Goal: Task Accomplishment & Management: Complete application form

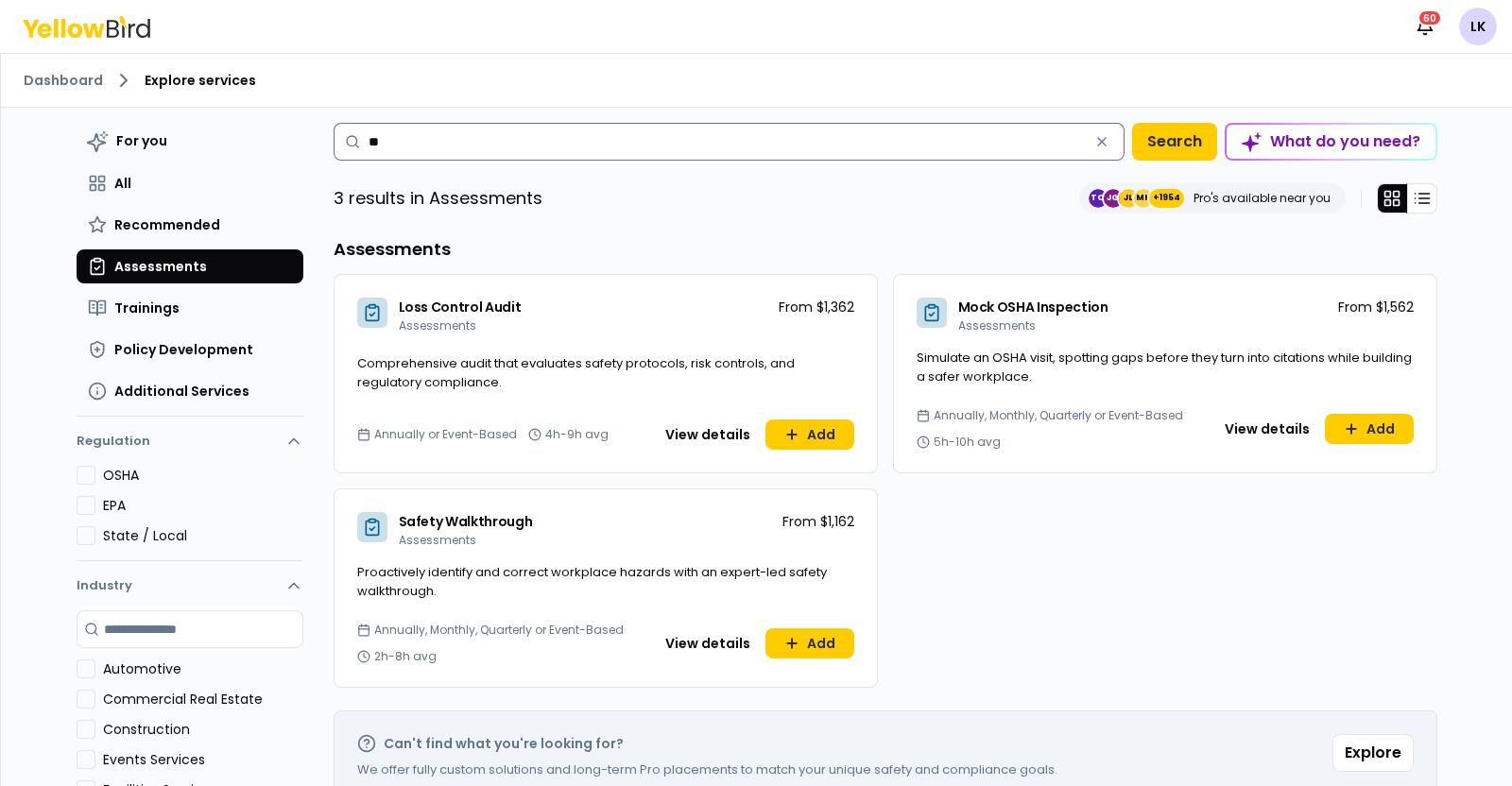
type input "*"
click at [73, 80] on link "Dashboard" at bounding box center [62, 80] width 79 height 19
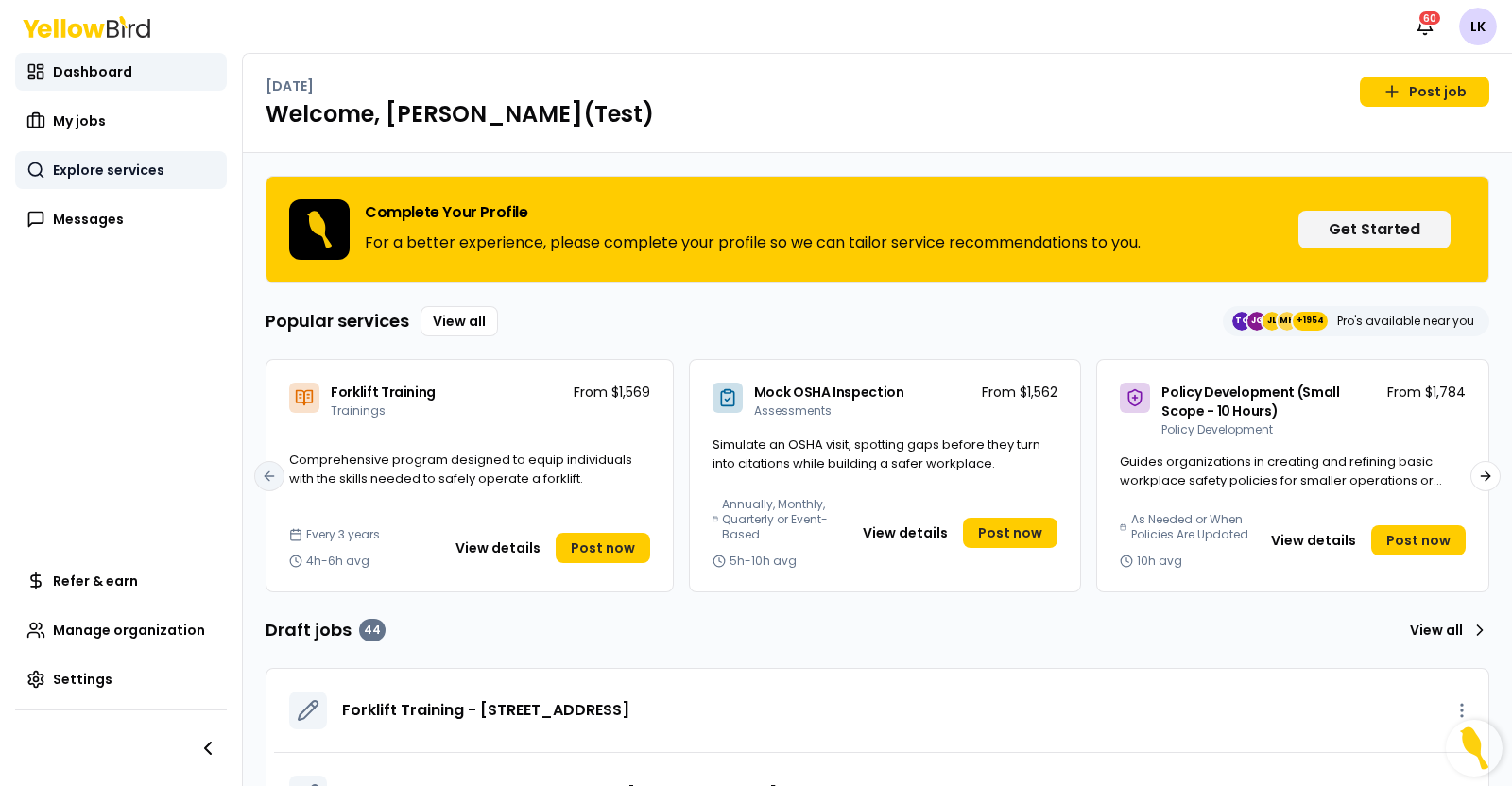
click at [135, 178] on span "Explore services" at bounding box center [108, 170] width 111 height 19
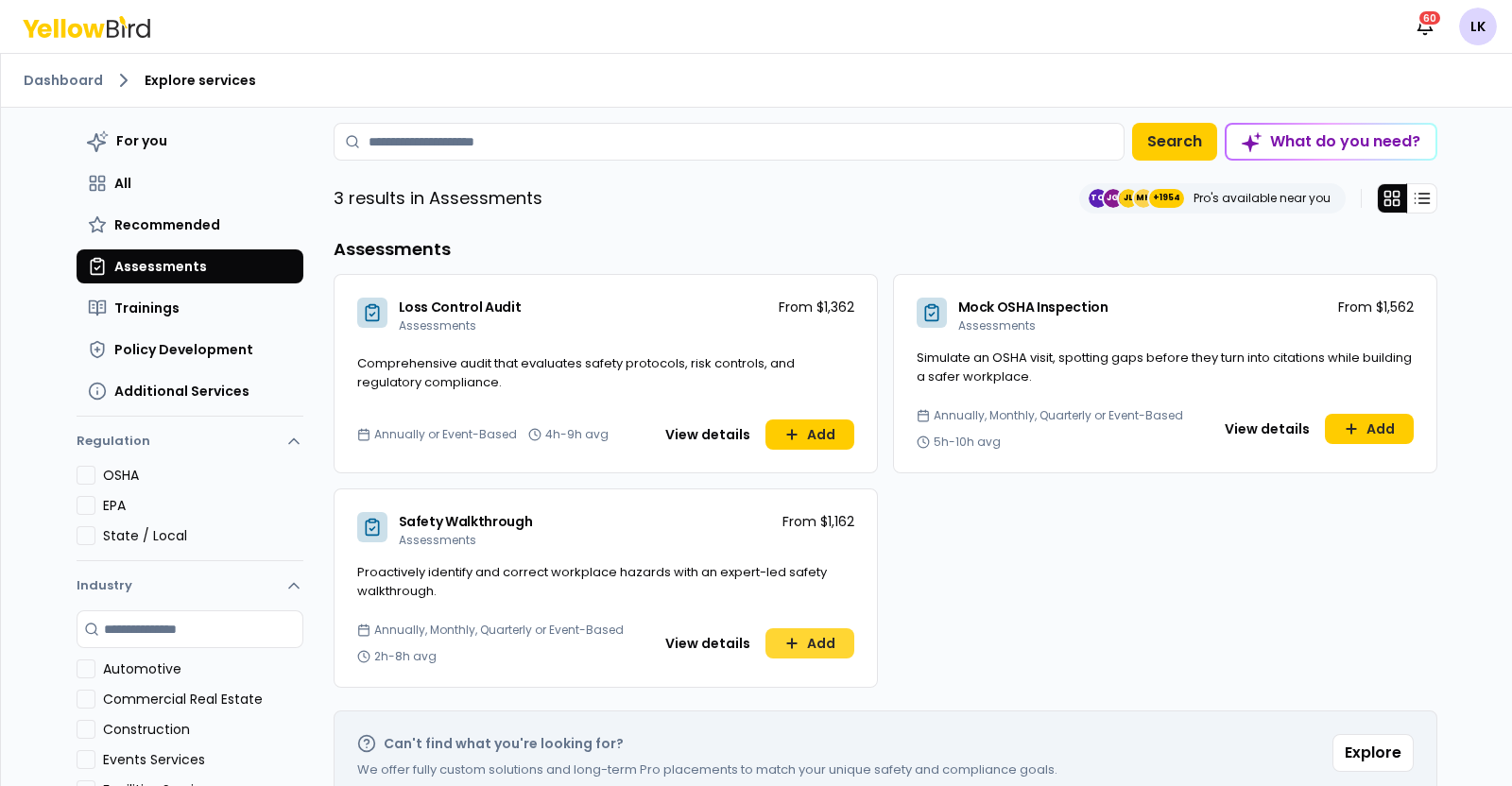
click at [789, 640] on icon at bounding box center [791, 643] width 15 height 15
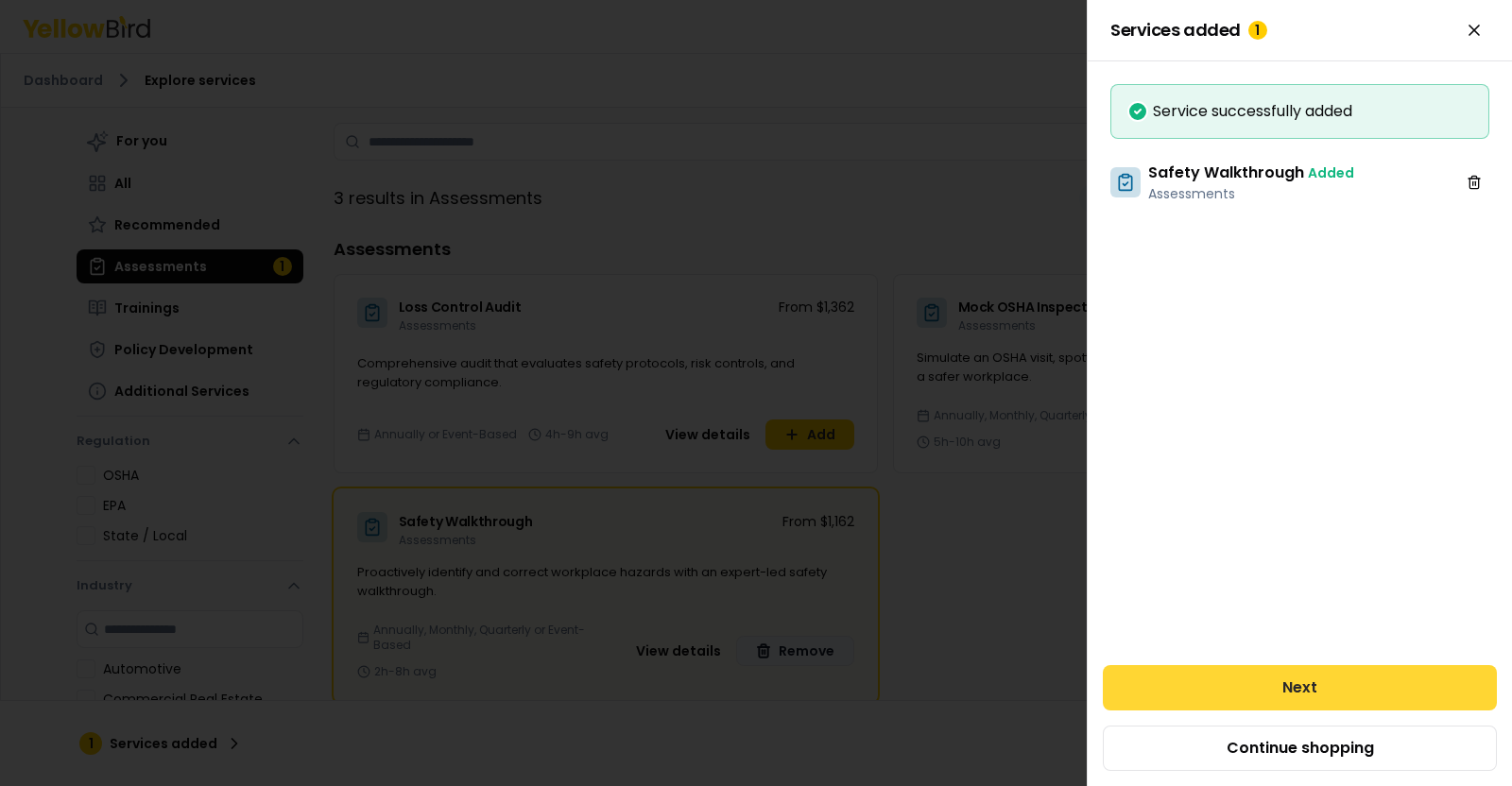
click at [1174, 683] on button "Next" at bounding box center [1300, 688] width 394 height 45
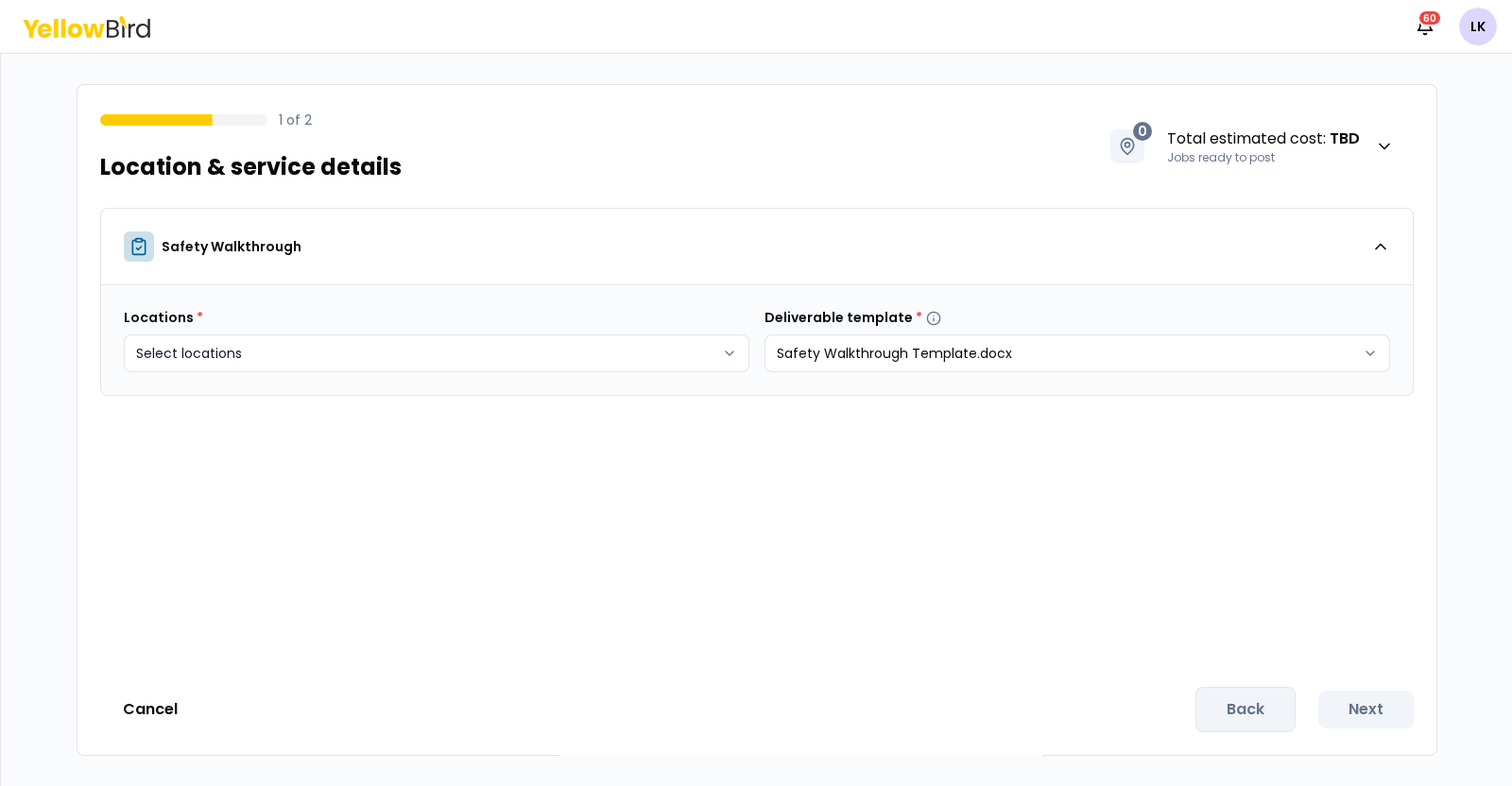
click at [730, 346] on html "Notifications 60 LK 1 of 2 Location & service details 0 Total estimated cost : …" at bounding box center [756, 393] width 1512 height 786
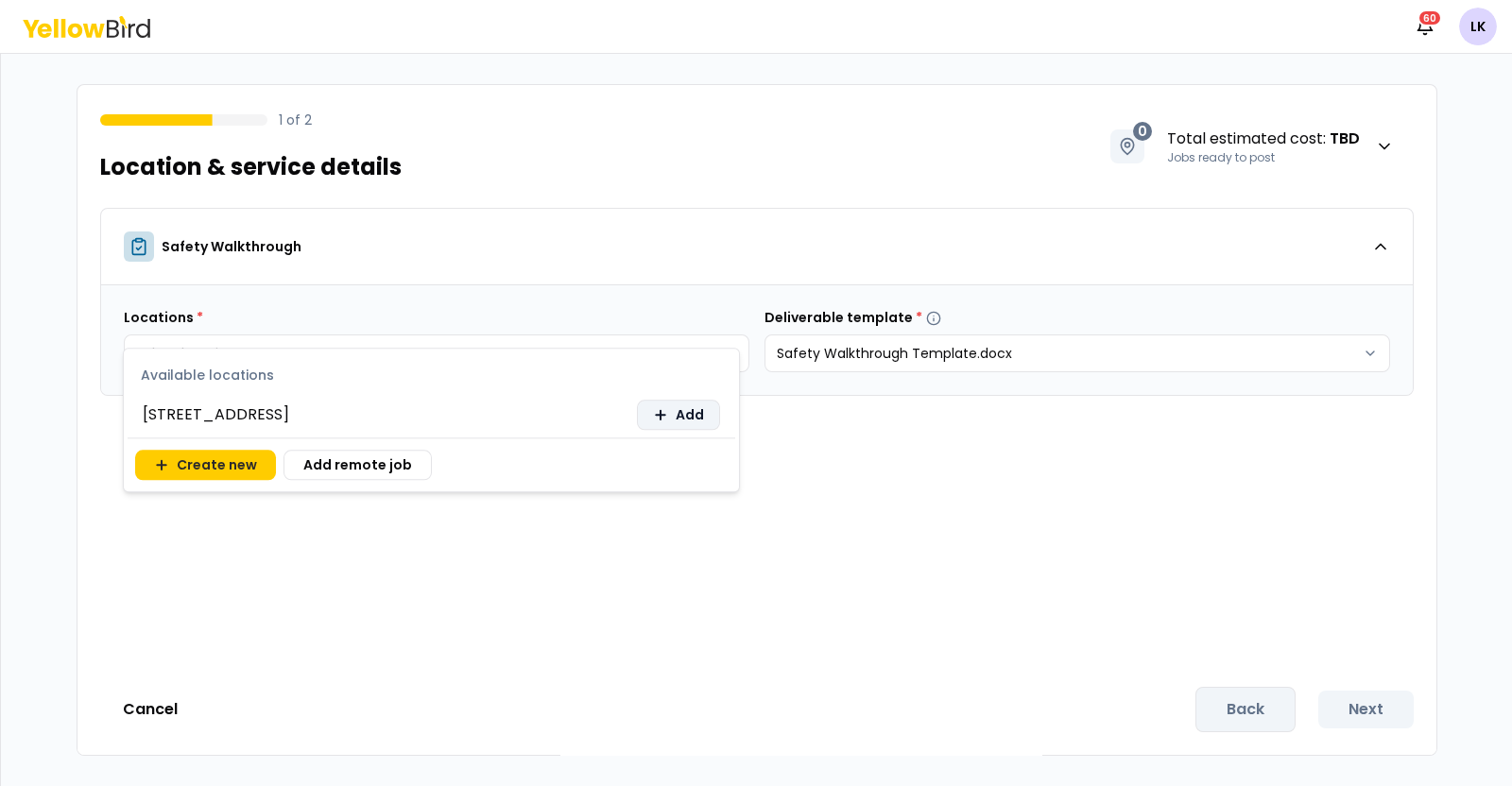
click at [689, 420] on span "Add" at bounding box center [690, 414] width 28 height 19
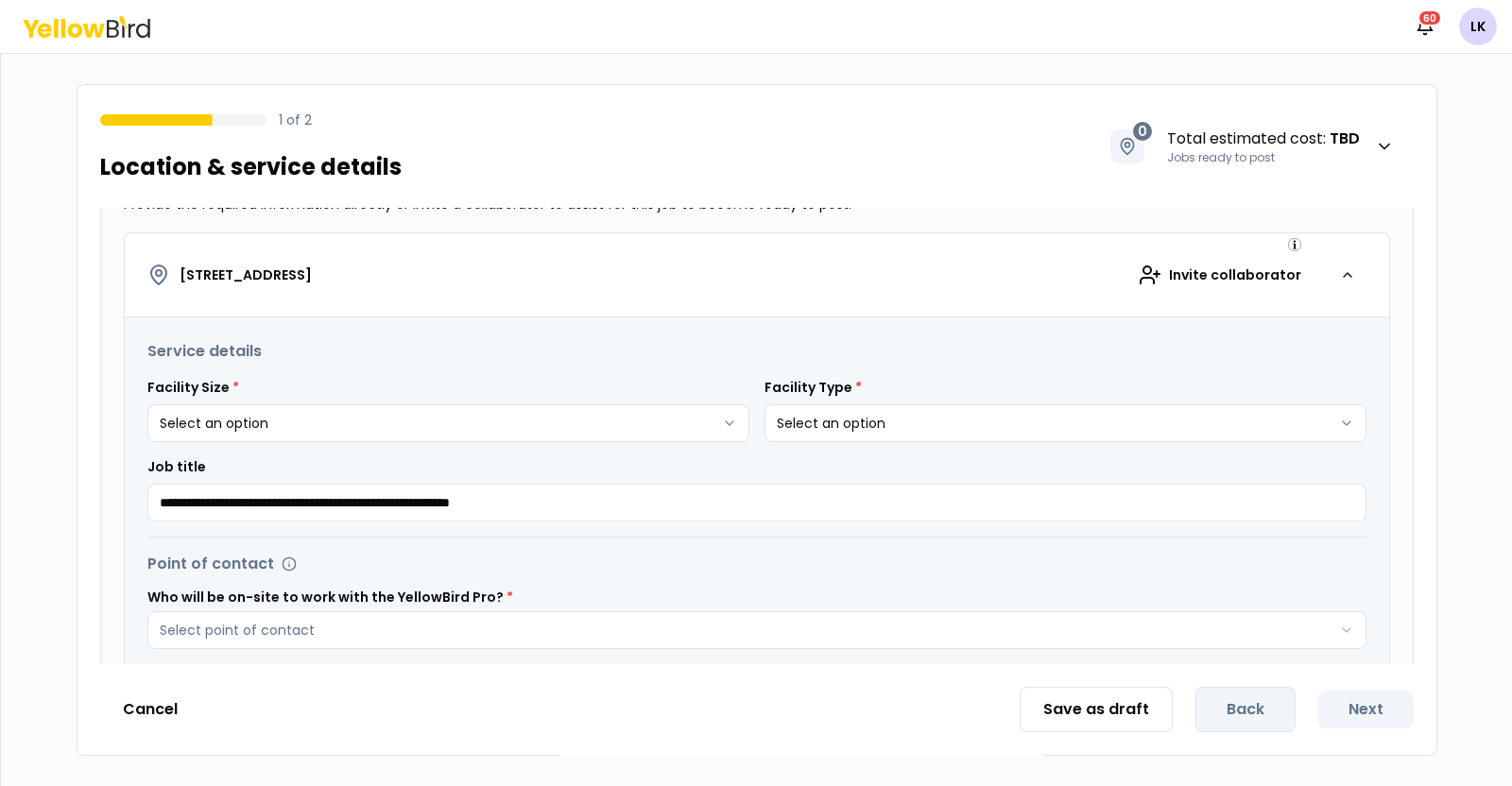
scroll to position [291, 0]
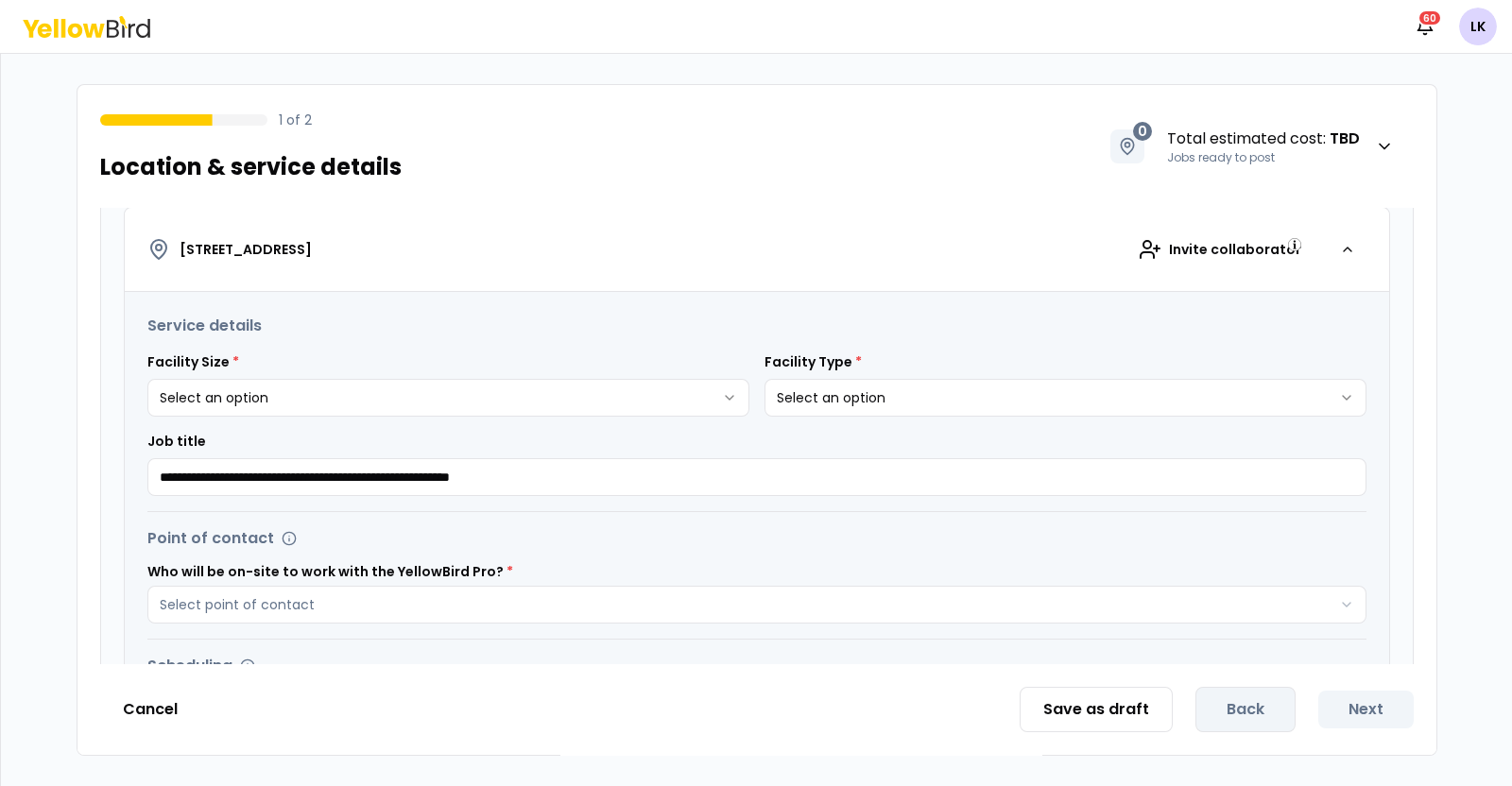
click at [727, 406] on html "**********" at bounding box center [756, 393] width 1512 height 786
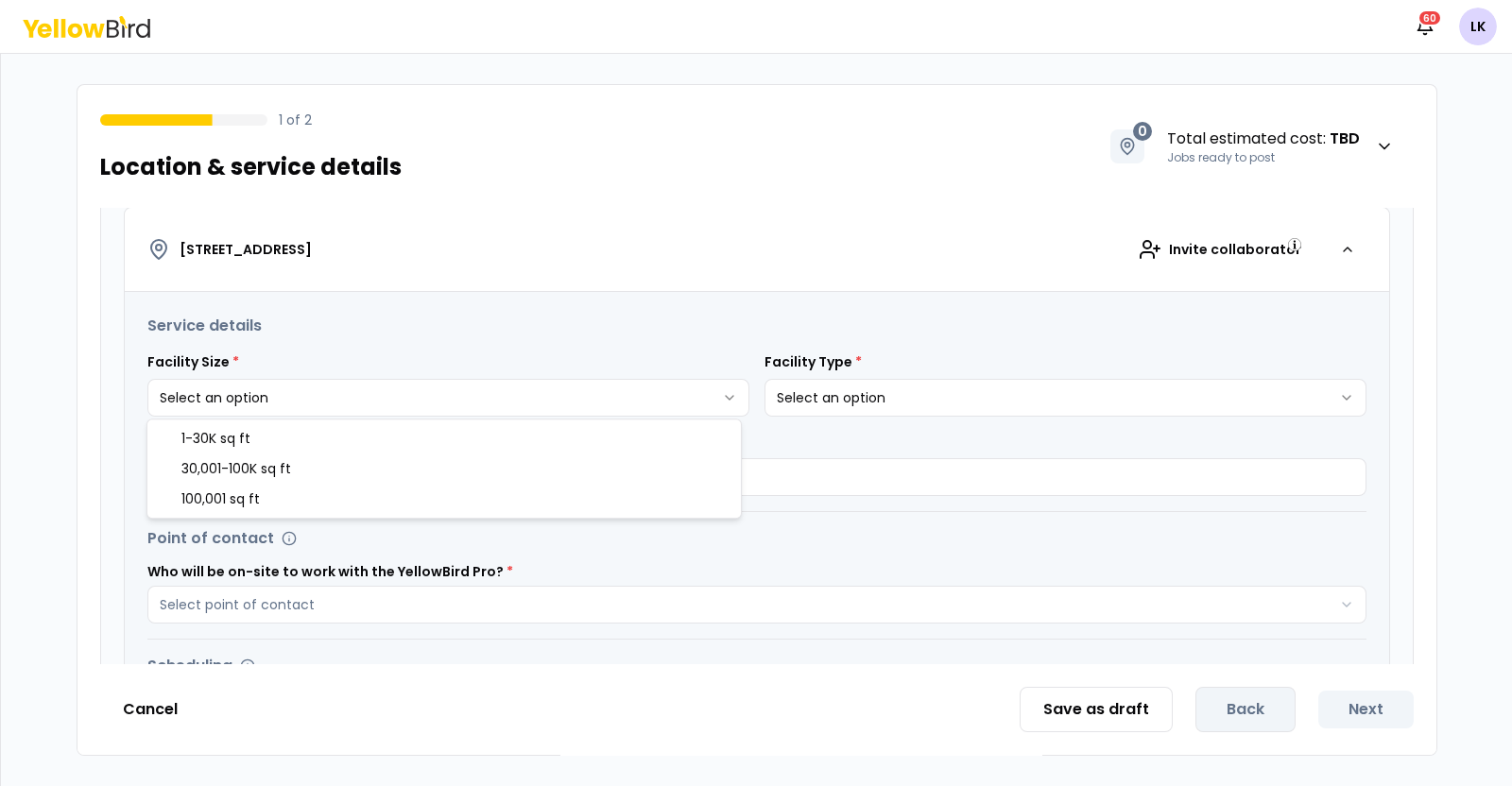
select select "*"
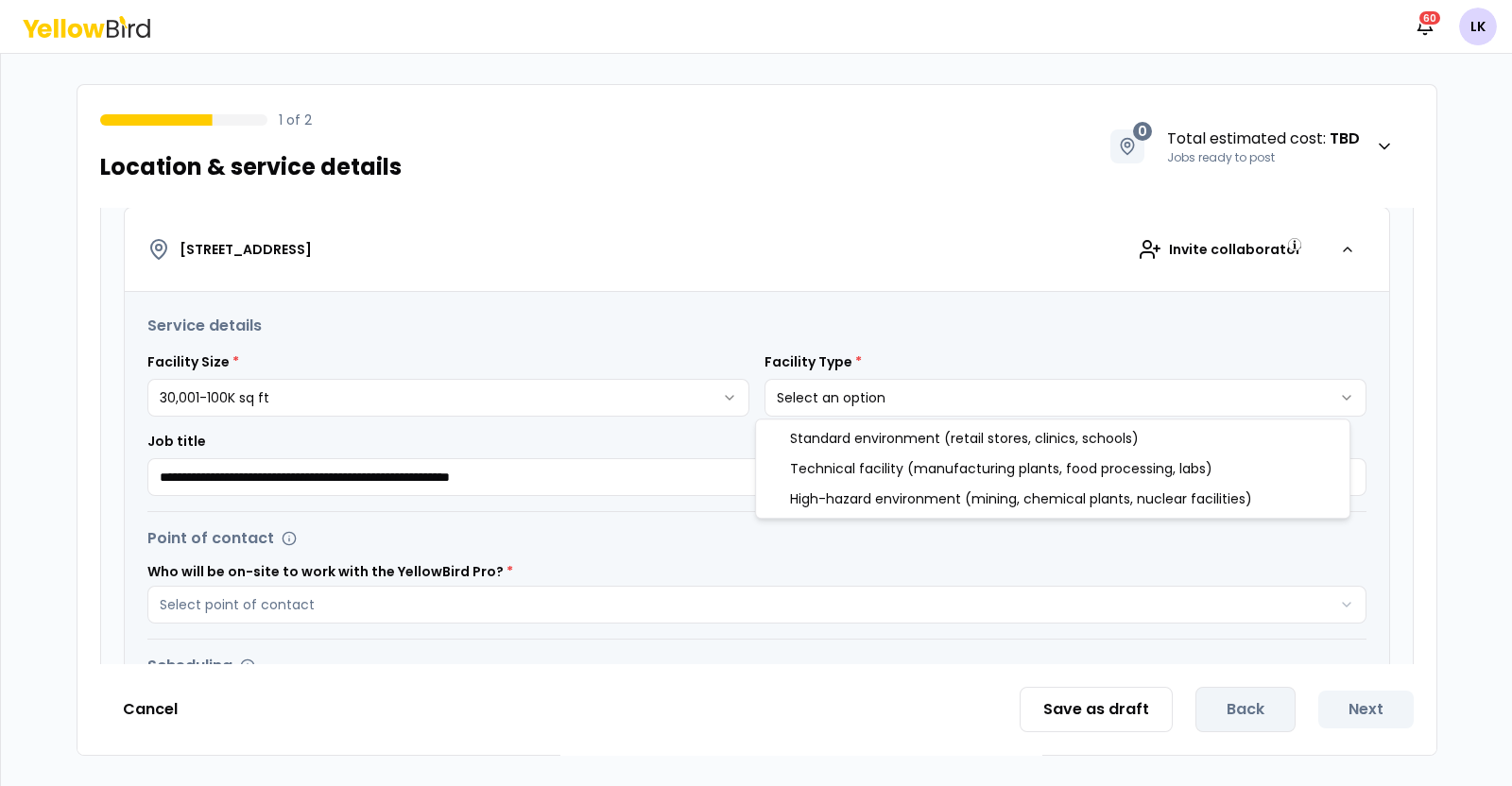
click at [918, 385] on html "**********" at bounding box center [756, 393] width 1512 height 786
select select "*"
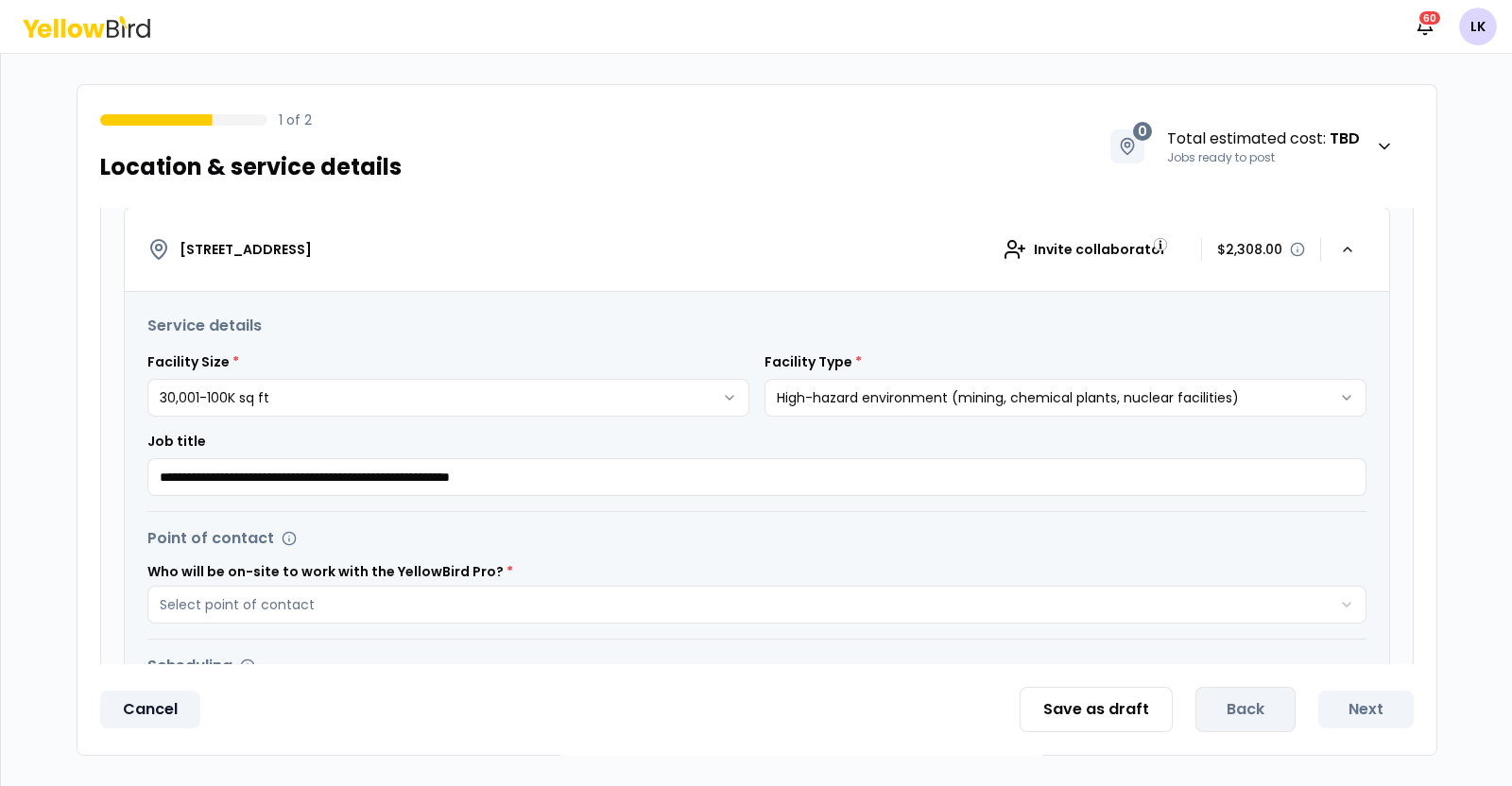
click at [146, 726] on button "Cancel" at bounding box center [150, 709] width 100 height 38
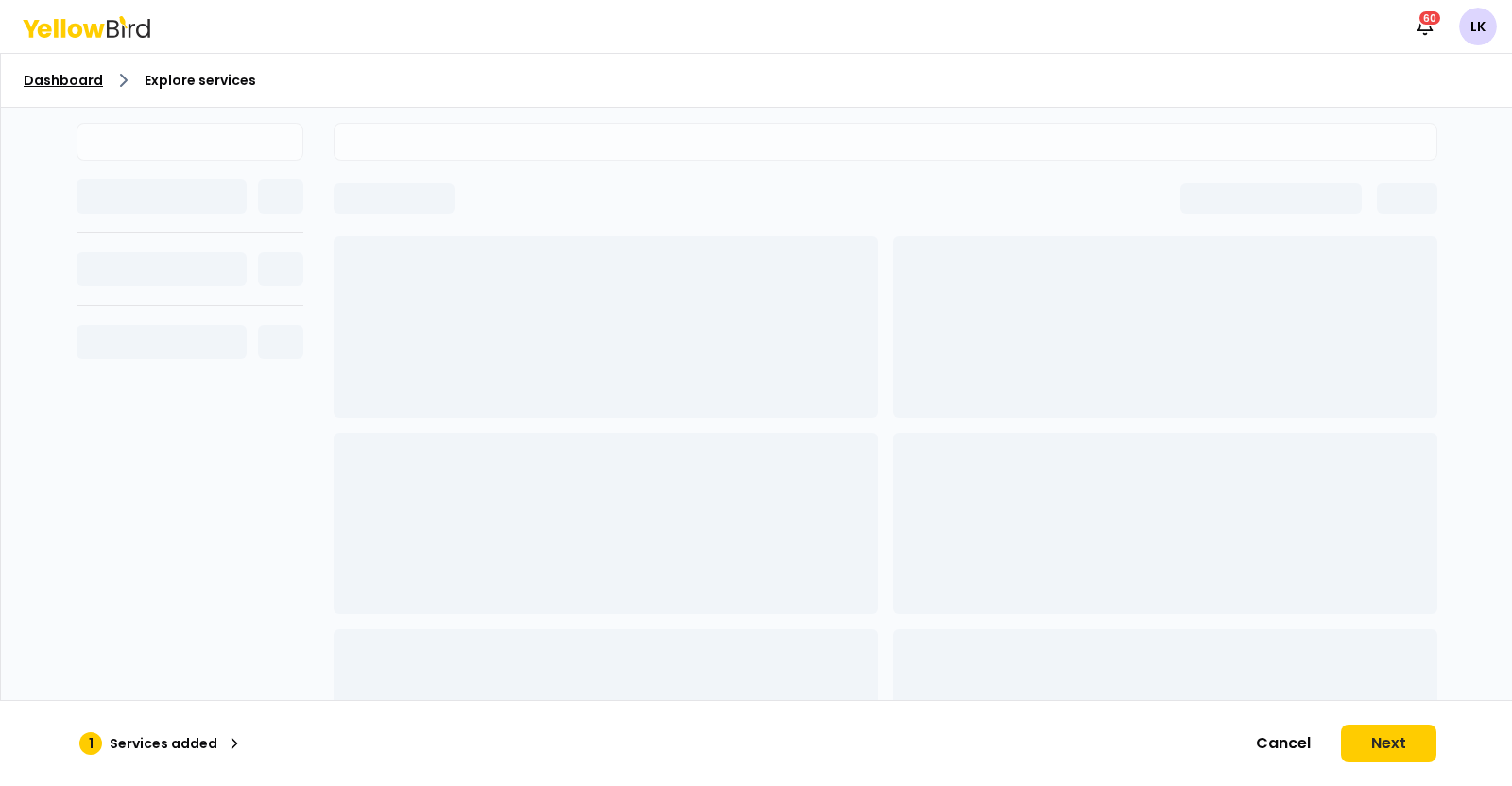
click at [63, 77] on link "Dashboard" at bounding box center [62, 80] width 79 height 19
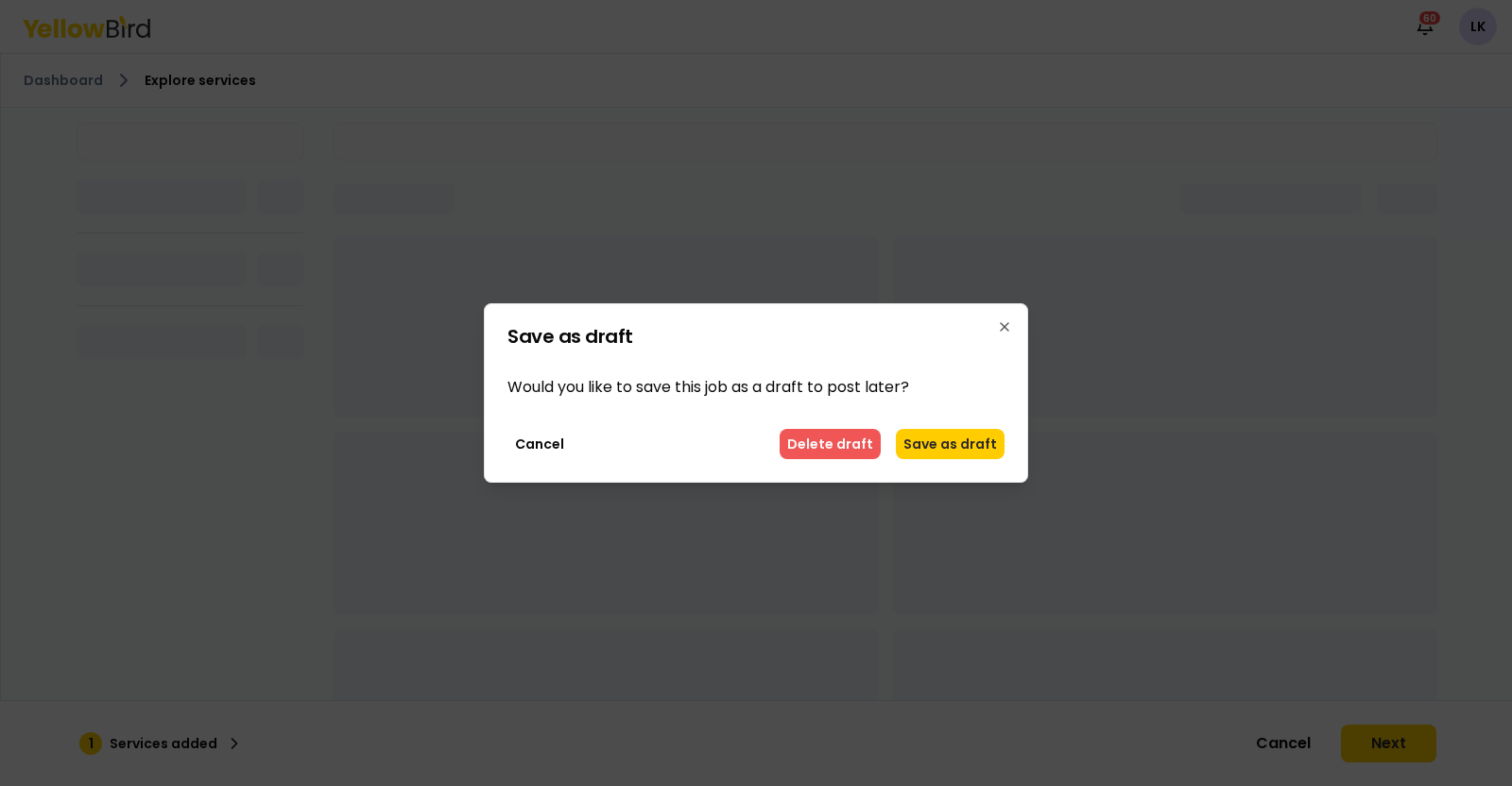
click at [816, 438] on button "Delete draft" at bounding box center [830, 444] width 101 height 30
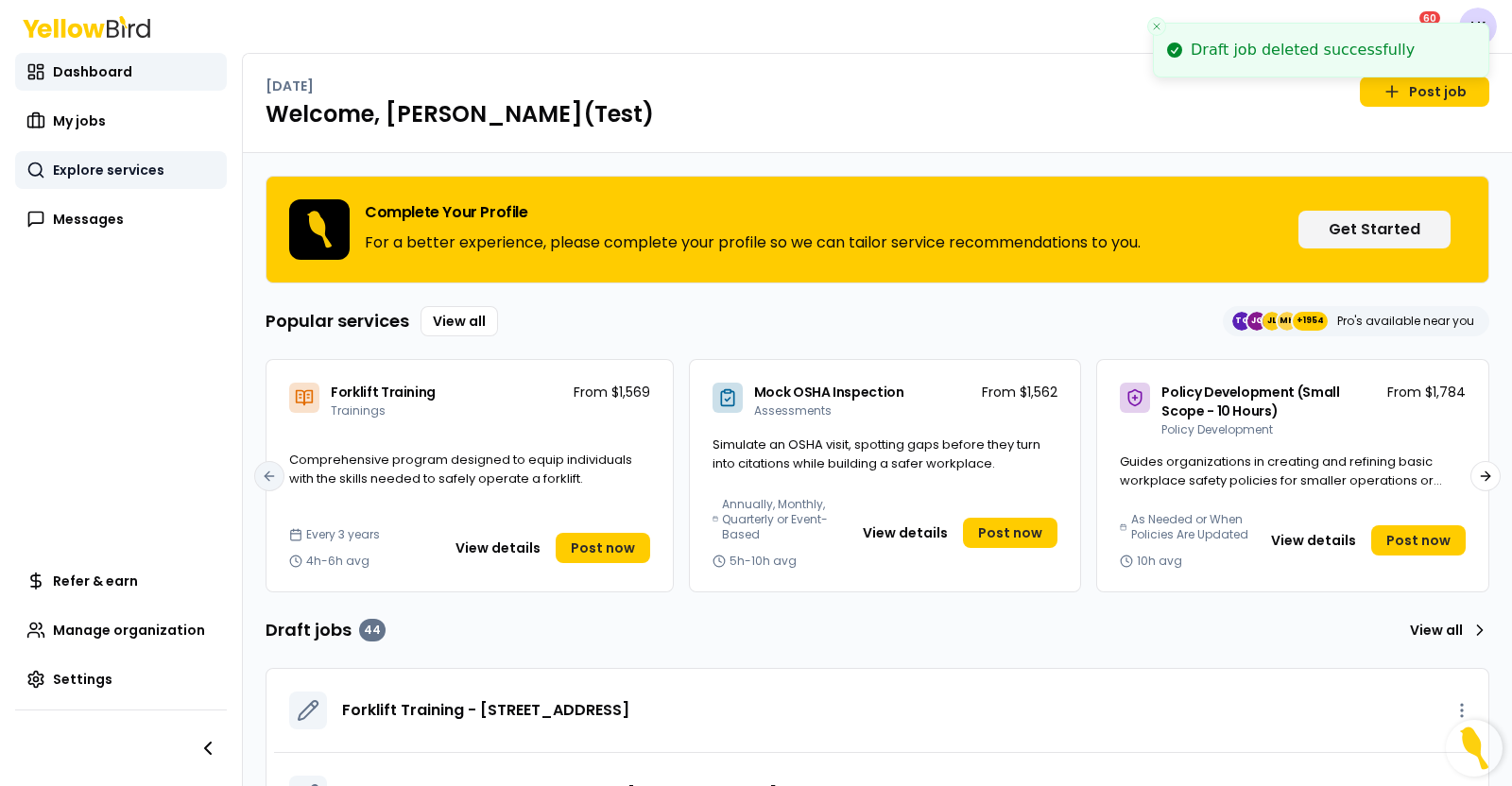
click at [167, 177] on link "Explore services" at bounding box center [120, 170] width 212 height 38
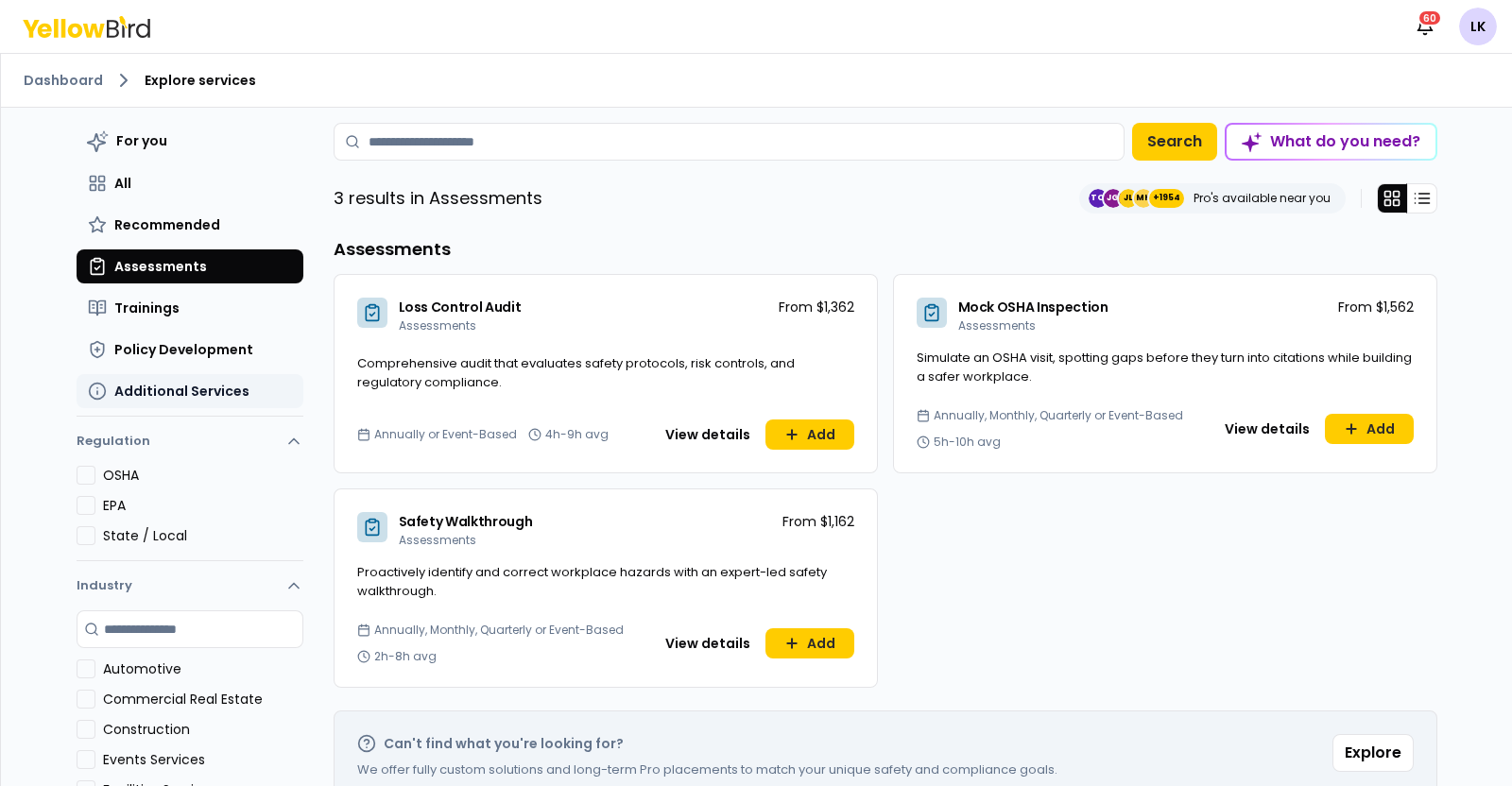
click at [153, 394] on span "Additional Services" at bounding box center [181, 390] width 136 height 19
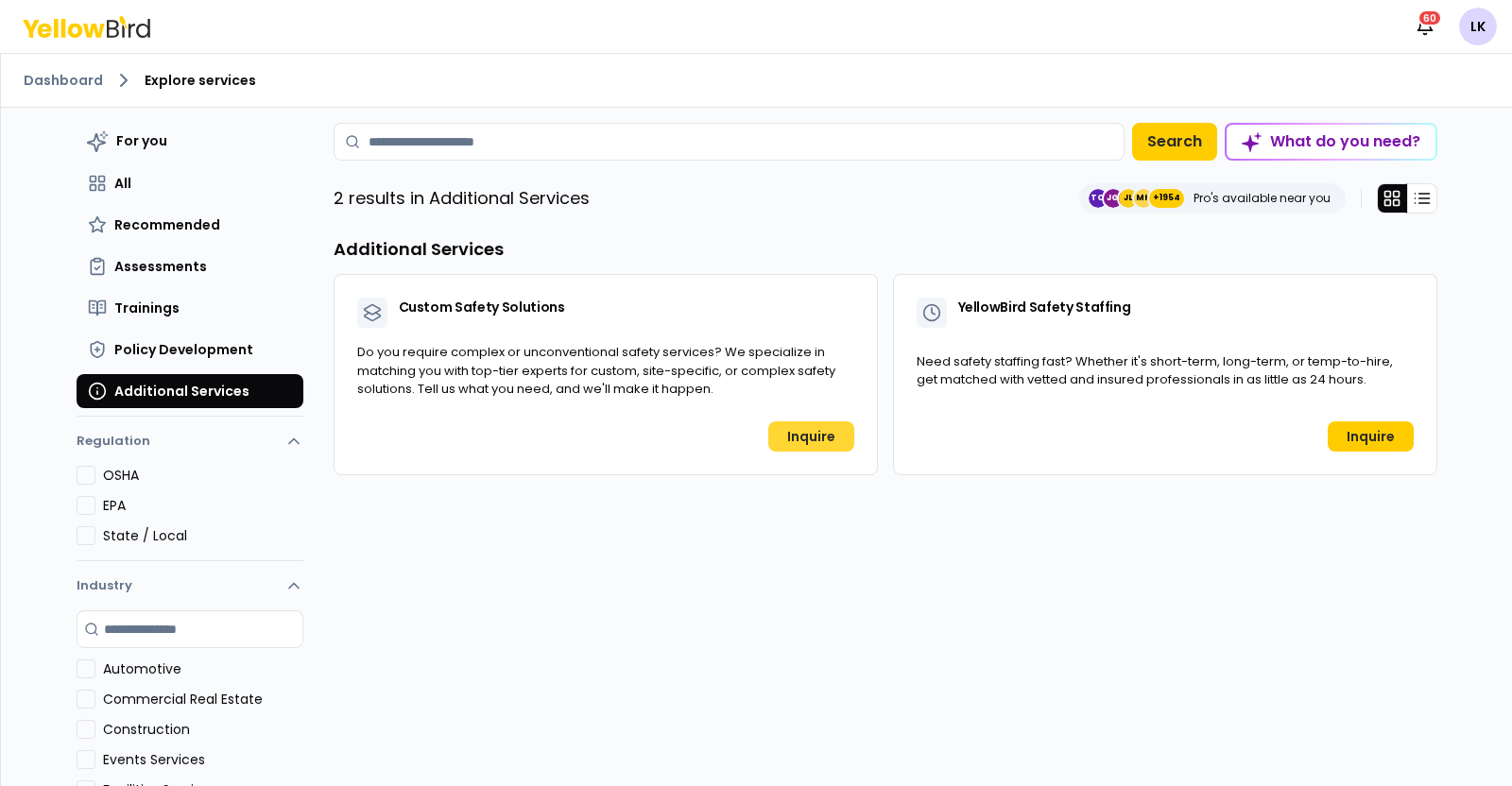
click at [789, 426] on link "Inquire" at bounding box center [812, 436] width 86 height 30
